Goal: Information Seeking & Learning: Learn about a topic

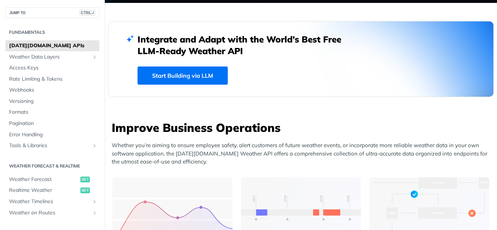
scroll to position [109, 0]
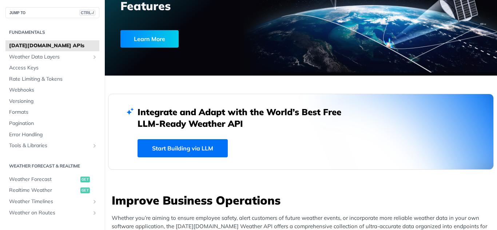
click at [197, 147] on link "Start Building via LLM" at bounding box center [182, 148] width 90 height 18
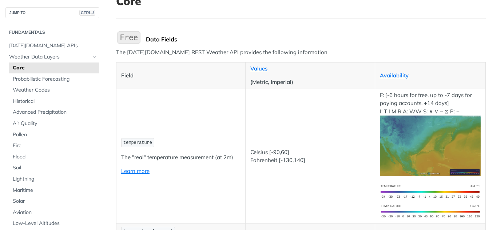
scroll to position [73, 0]
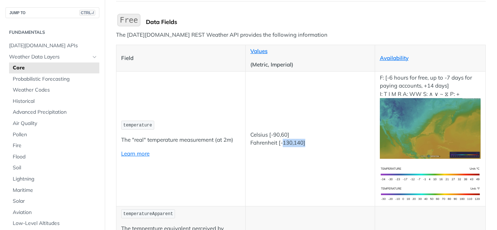
drag, startPoint x: 314, startPoint y: 144, endPoint x: 280, endPoint y: 147, distance: 34.0
click at [280, 147] on td "Celsius [-90,60] Fahrenheit [-130,140]" at bounding box center [309, 138] width 129 height 135
click at [314, 159] on td "Celsius [-90,60] Fahrenheit [-130,140]" at bounding box center [309, 138] width 129 height 135
drag, startPoint x: 377, startPoint y: 79, endPoint x: 431, endPoint y: 79, distance: 53.8
click at [431, 79] on p "F: [-6 hours for free, up to -7 days for paying accounts, +14 days] I: T I M R …" at bounding box center [429, 116] width 101 height 85
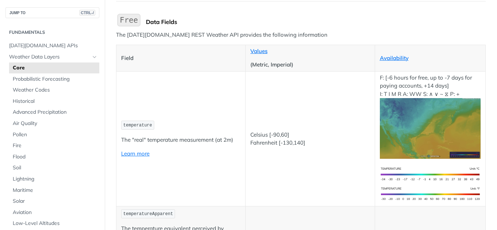
click at [467, 88] on p "F: [-6 hours for free, up to -7 days for paying accounts, +14 days] I: T I M R …" at bounding box center [429, 116] width 101 height 85
drag, startPoint x: 393, startPoint y: 80, endPoint x: 414, endPoint y: 77, distance: 21.9
click at [414, 77] on p "F: [-6 hours for free, up to -7 days for paying accounts, +14 days] I: T I M R …" at bounding box center [429, 116] width 101 height 85
click at [457, 85] on p "F: [-6 hours for free, up to -7 days for paying accounts, +14 days] I: T I M R …" at bounding box center [429, 116] width 101 height 85
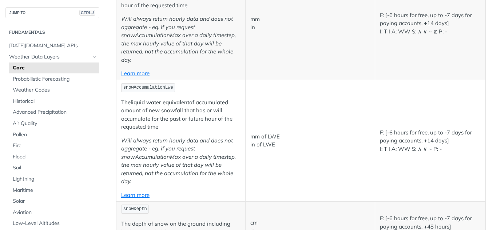
scroll to position [2072, 0]
